Goal: Task Accomplishment & Management: Complete application form

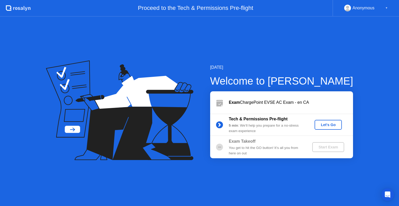
click at [328, 123] on div "Let's Go" at bounding box center [328, 125] width 23 height 4
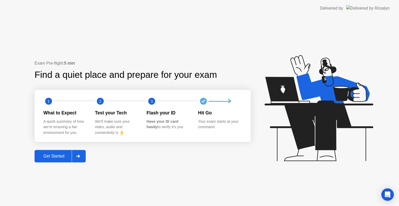
click at [61, 157] on div "Get Started" at bounding box center [54, 156] width 36 height 5
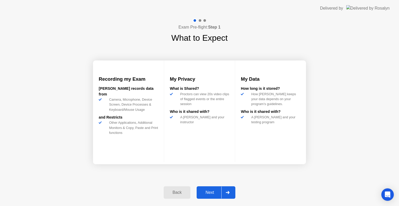
click at [213, 195] on div "Next" at bounding box center [209, 192] width 23 height 5
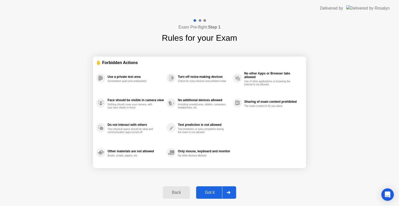
click at [212, 194] on div "Got it" at bounding box center [210, 192] width 24 height 5
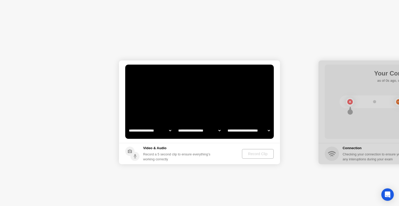
select select "**********"
select select "*******"
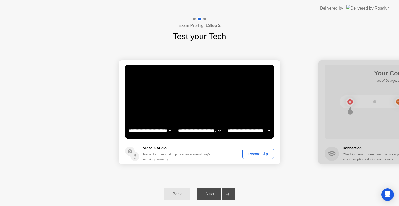
click at [258, 154] on div "Record Clip" at bounding box center [258, 154] width 28 height 4
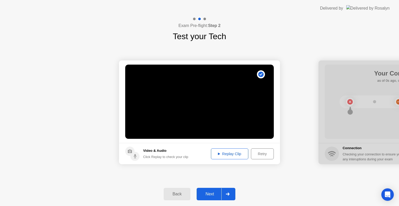
click at [214, 193] on div "Next" at bounding box center [209, 194] width 23 height 5
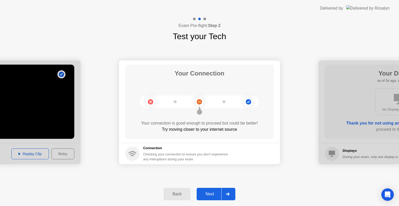
click at [212, 193] on div "Next" at bounding box center [209, 194] width 23 height 5
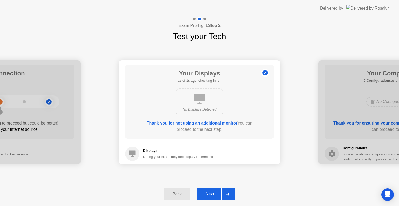
click at [211, 194] on div "Next" at bounding box center [209, 194] width 23 height 5
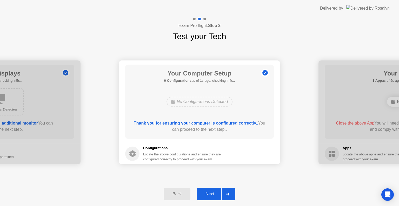
click at [211, 194] on div "Next" at bounding box center [209, 194] width 23 height 5
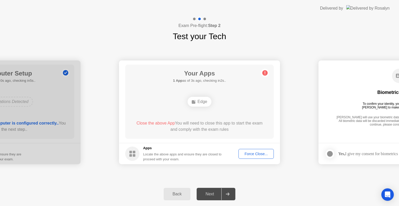
click at [249, 152] on div "Force Close..." at bounding box center [256, 154] width 32 height 4
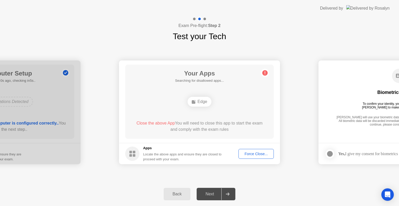
click at [251, 154] on div "Force Close..." at bounding box center [256, 154] width 32 height 4
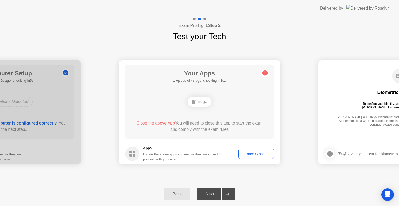
click at [238, 113] on div "Your Apps 1 App as of 4s ago, checking in1s.. Edge Close the above App You will…" at bounding box center [199, 102] width 149 height 74
click at [254, 152] on div "Force Close..." at bounding box center [256, 154] width 32 height 4
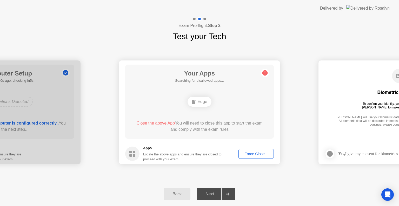
click at [240, 121] on div "Close the above App You will need to close this app to start the exam and compl…" at bounding box center [200, 126] width 134 height 12
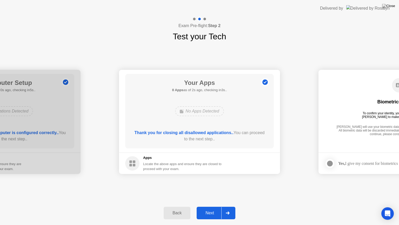
click at [208, 206] on div "Next" at bounding box center [209, 212] width 23 height 5
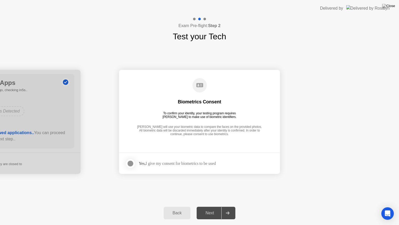
click at [210, 206] on div "Next" at bounding box center [209, 212] width 23 height 5
click at [132, 163] on div at bounding box center [130, 163] width 6 height 6
click at [207, 206] on div "Next" at bounding box center [209, 212] width 23 height 5
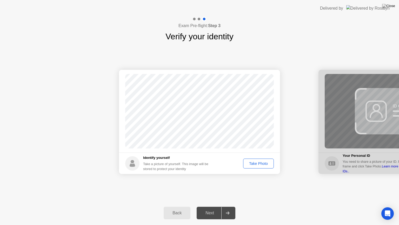
click at [263, 163] on div "Take Photo" at bounding box center [258, 163] width 27 height 4
click at [210, 206] on div "Next" at bounding box center [209, 212] width 23 height 5
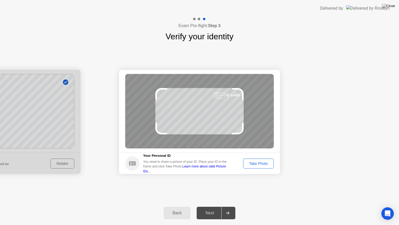
click at [255, 162] on div "Take Photo" at bounding box center [258, 163] width 27 height 4
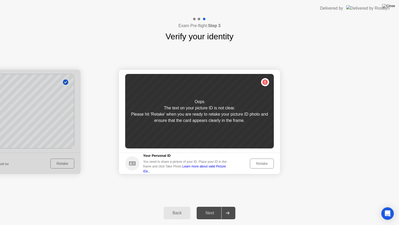
click at [264, 163] on div "Retake" at bounding box center [262, 163] width 20 height 4
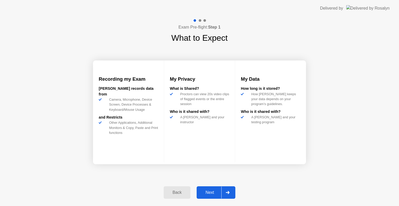
click at [207, 192] on div "Next" at bounding box center [209, 192] width 23 height 5
select select "Available cameras"
select select "Available speakers"
select select "Available microphones"
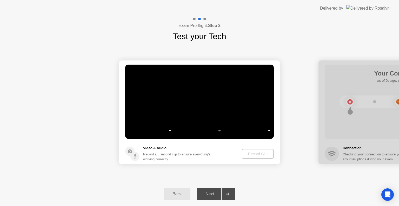
select select "**********"
select select "*******"
click at [212, 192] on div "Next" at bounding box center [209, 194] width 23 height 5
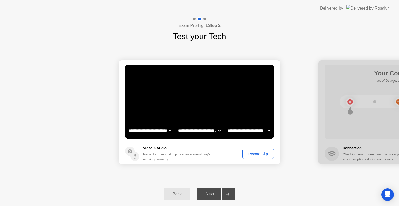
click at [256, 154] on div "Record Clip" at bounding box center [258, 154] width 28 height 4
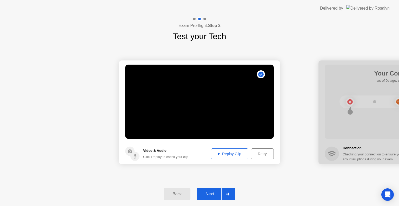
drag, startPoint x: 259, startPoint y: 154, endPoint x: 224, endPoint y: 173, distance: 39.4
click at [224, 173] on div "**********" at bounding box center [199, 113] width 399 height 140
click at [214, 192] on div "Next" at bounding box center [209, 194] width 23 height 5
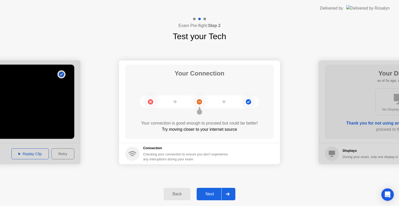
click at [210, 193] on div "Next" at bounding box center [209, 194] width 23 height 5
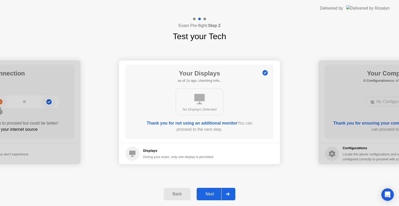
click at [209, 192] on div "Next" at bounding box center [209, 194] width 23 height 5
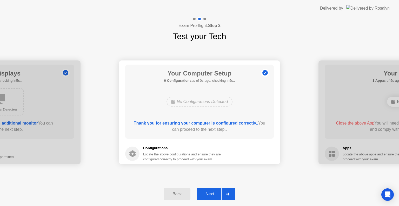
click at [209, 193] on div "Next" at bounding box center [209, 194] width 23 height 5
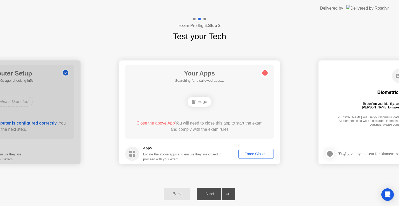
click at [259, 152] on div "Force Close..." at bounding box center [256, 154] width 32 height 4
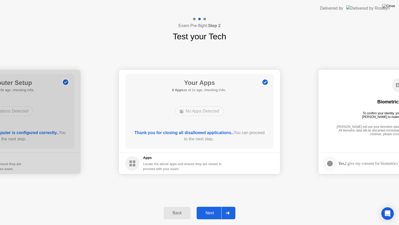
click at [214, 206] on div "Next" at bounding box center [209, 212] width 23 height 5
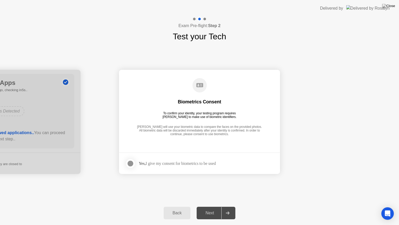
click at [129, 164] on div at bounding box center [130, 163] width 6 height 6
click at [208, 206] on div "Next" at bounding box center [209, 212] width 23 height 5
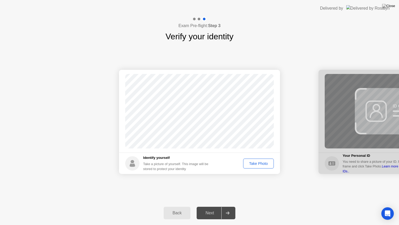
click at [259, 163] on div "Take Photo" at bounding box center [258, 163] width 27 height 4
click at [212, 206] on div "Next" at bounding box center [209, 212] width 23 height 5
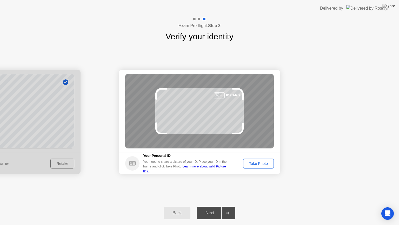
click at [257, 165] on div "Take Photo" at bounding box center [258, 163] width 27 height 4
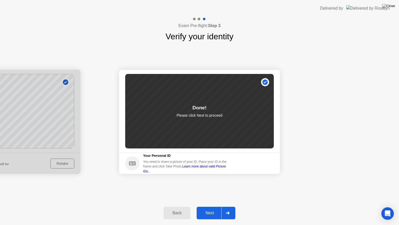
click at [212, 206] on div "Next" at bounding box center [209, 212] width 23 height 5
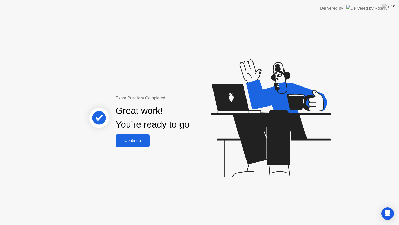
click at [139, 144] on button "Continue" at bounding box center [133, 140] width 34 height 12
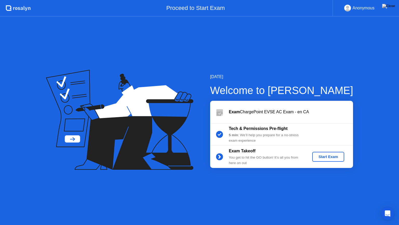
click at [322, 156] on div "Start Exam" at bounding box center [328, 156] width 28 height 4
